Goal: Find specific page/section: Find specific page/section

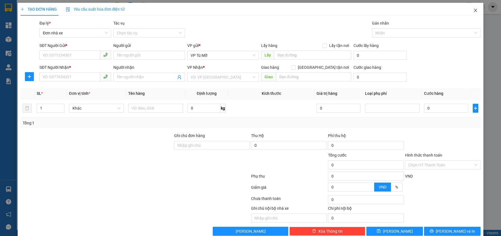
click at [473, 10] on icon "close" at bounding box center [475, 10] width 4 height 4
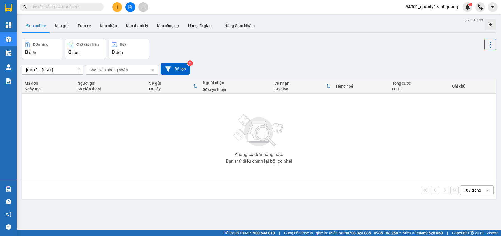
click at [258, 122] on img at bounding box center [259, 130] width 56 height 39
click at [299, 53] on div "Đơn hàng 0 đơn Chờ xác nhận 0 đơn Huỷ 0 đơn" at bounding box center [259, 49] width 474 height 20
